Goal: Task Accomplishment & Management: Manage account settings

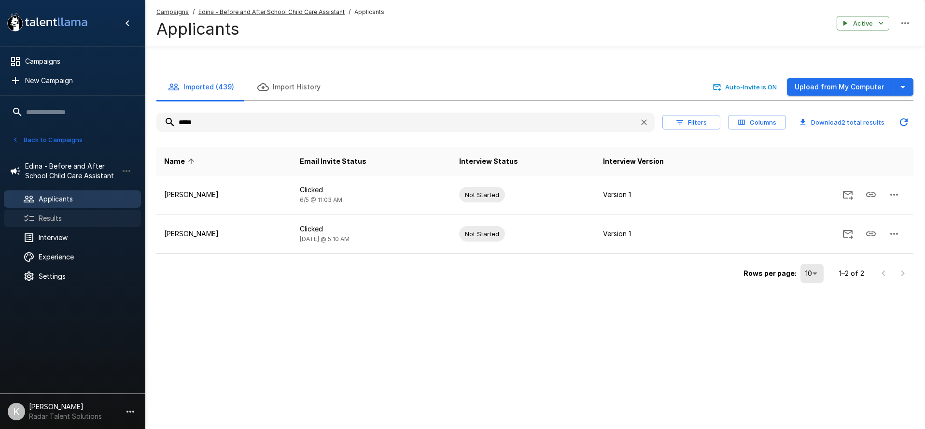
click at [69, 219] on span "Results" at bounding box center [86, 218] width 95 height 10
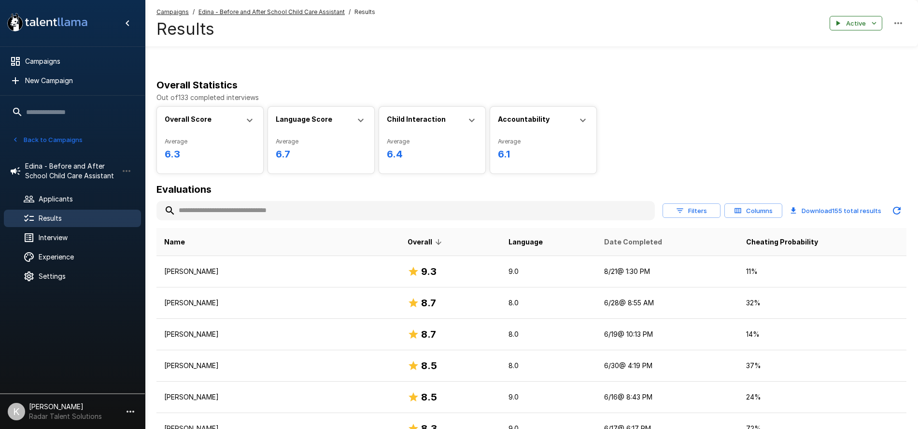
click at [604, 239] on span "Date Completed" at bounding box center [633, 242] width 58 height 12
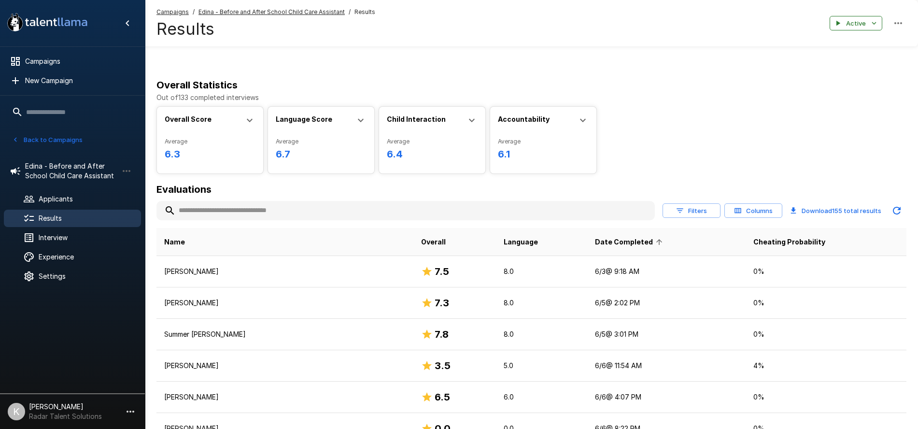
click at [594, 235] on th "Date Completed" at bounding box center [666, 242] width 158 height 28
click at [595, 241] on span "Date Completed" at bounding box center [630, 242] width 70 height 12
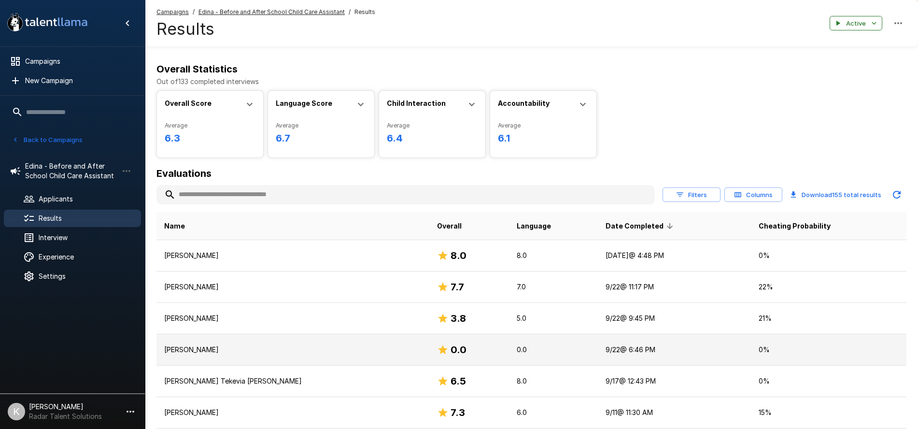
scroll to position [12, 0]
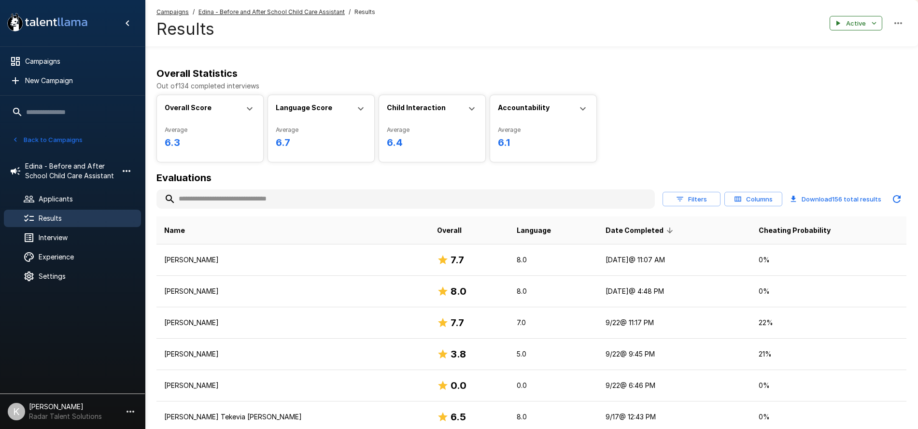
click at [124, 169] on icon "button" at bounding box center [127, 171] width 12 height 12
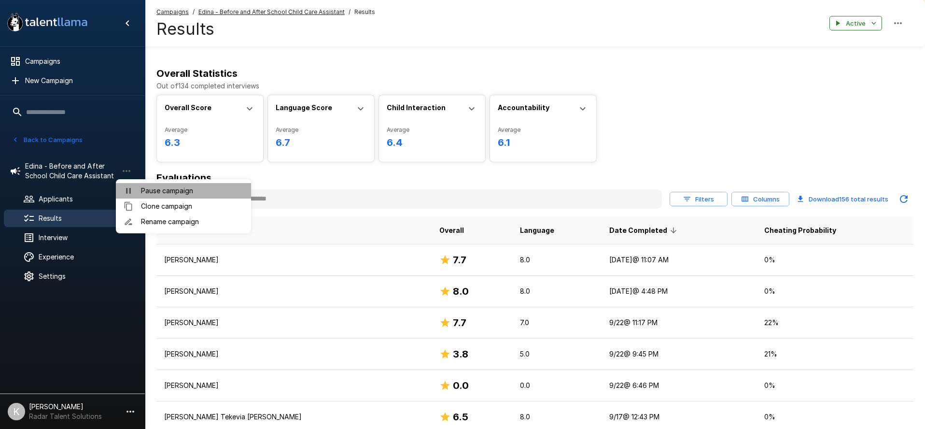
click at [163, 191] on span "Pause campaign" at bounding box center [192, 191] width 102 height 10
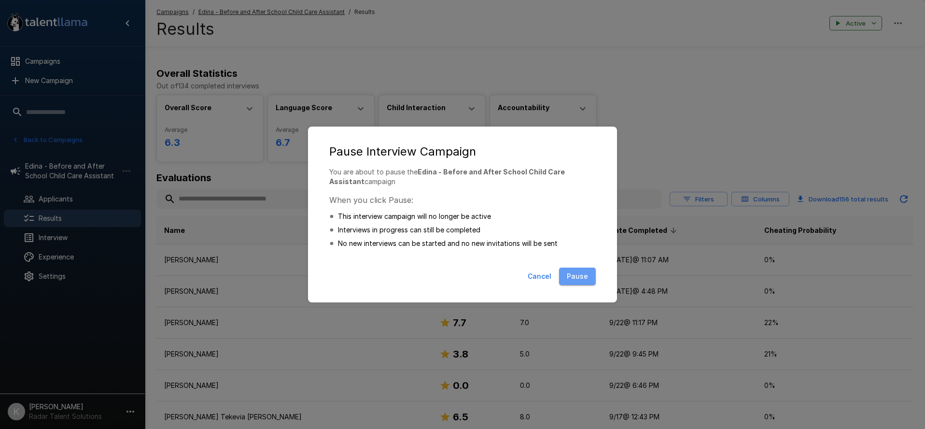
click at [572, 274] on button "Pause" at bounding box center [577, 277] width 37 height 18
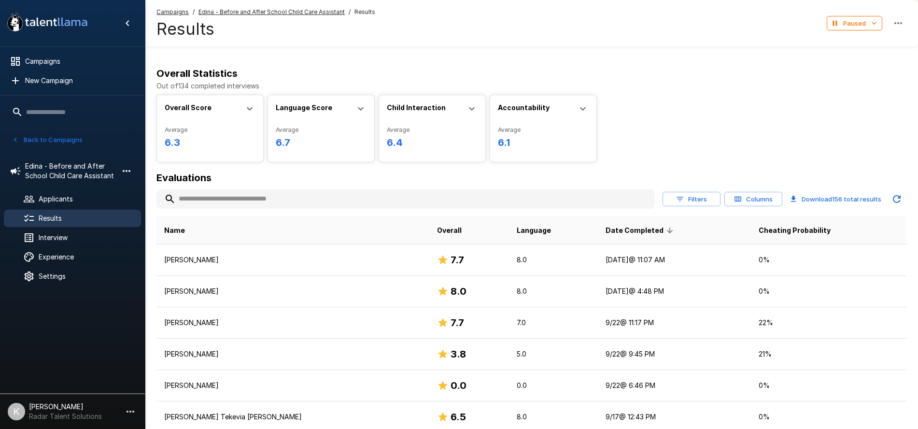
click at [130, 170] on icon "button" at bounding box center [127, 171] width 12 height 12
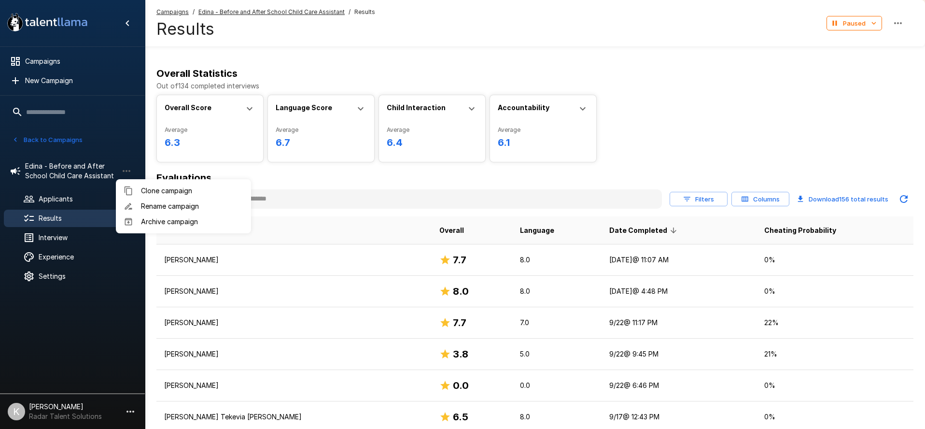
click at [58, 64] on div at bounding box center [462, 214] width 925 height 429
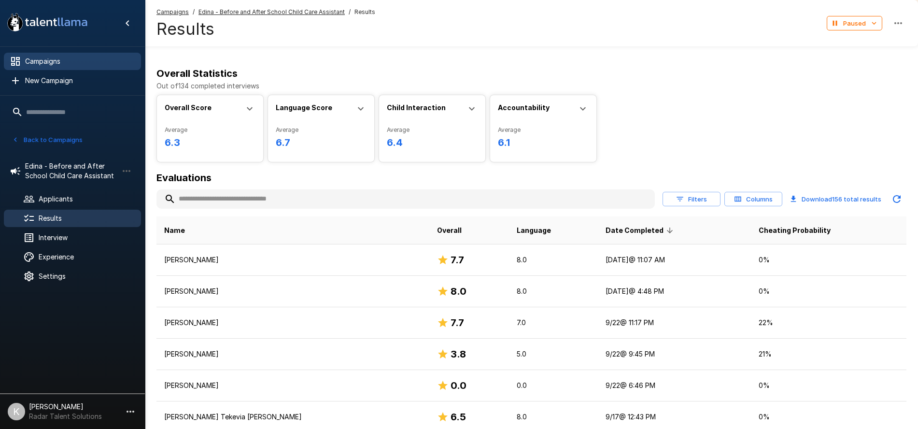
click at [52, 61] on span "Campaigns" at bounding box center [79, 61] width 108 height 10
